Goal: Entertainment & Leisure: Consume media (video, audio)

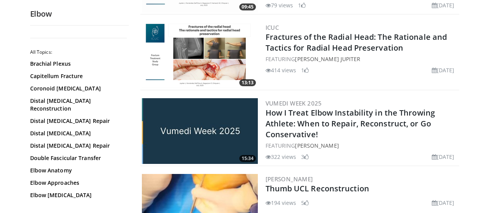
scroll to position [1095, 0]
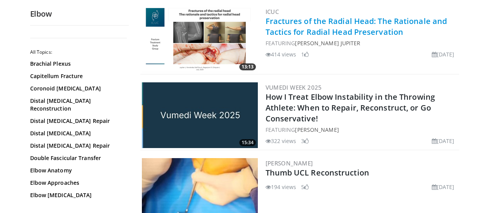
click at [291, 24] on link "Fractures of the Radial Head: The Rationale and Tactics for Radial Head Preserv…" at bounding box center [357, 26] width 182 height 21
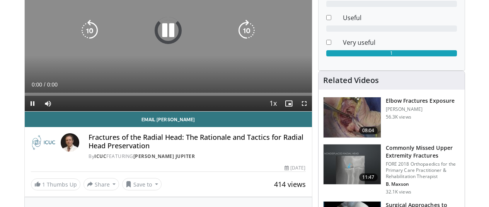
scroll to position [64, 0]
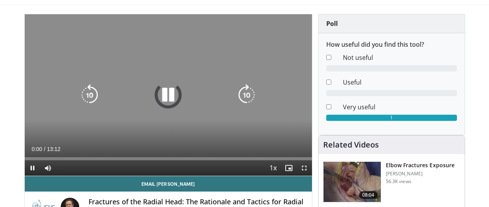
click at [157, 99] on icon "Video Player" at bounding box center [168, 95] width 22 height 22
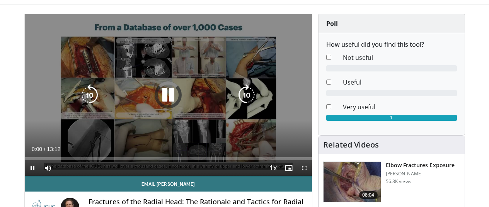
click at [160, 103] on icon "Video Player" at bounding box center [168, 95] width 22 height 22
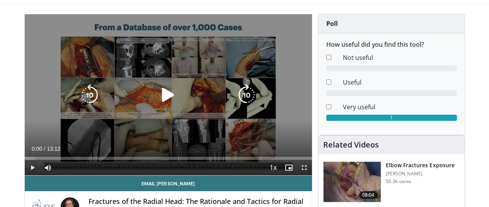
drag, startPoint x: 149, startPoint y: 102, endPoint x: 164, endPoint y: 102, distance: 15.1
click at [152, 102] on div "Video Player" at bounding box center [168, 94] width 172 height 15
click at [164, 102] on icon "Video Player" at bounding box center [168, 95] width 22 height 22
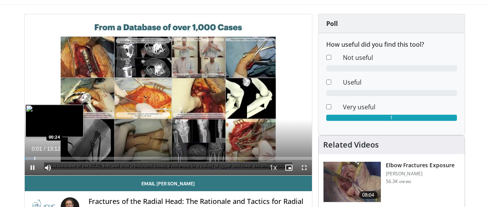
click at [25, 160] on div "Loaded : 3.79% 00:01 00:24" at bounding box center [168, 158] width 287 height 3
click at [30, 160] on div "Loaded : 3.79% 00:22 01:00" at bounding box center [168, 158] width 287 height 3
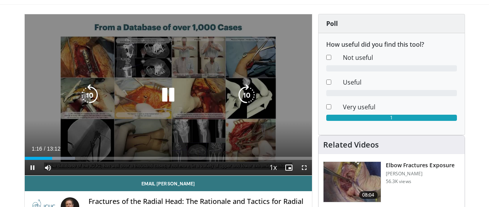
click at [162, 100] on icon "Video Player" at bounding box center [168, 95] width 22 height 22
